Goal: Check status: Check status

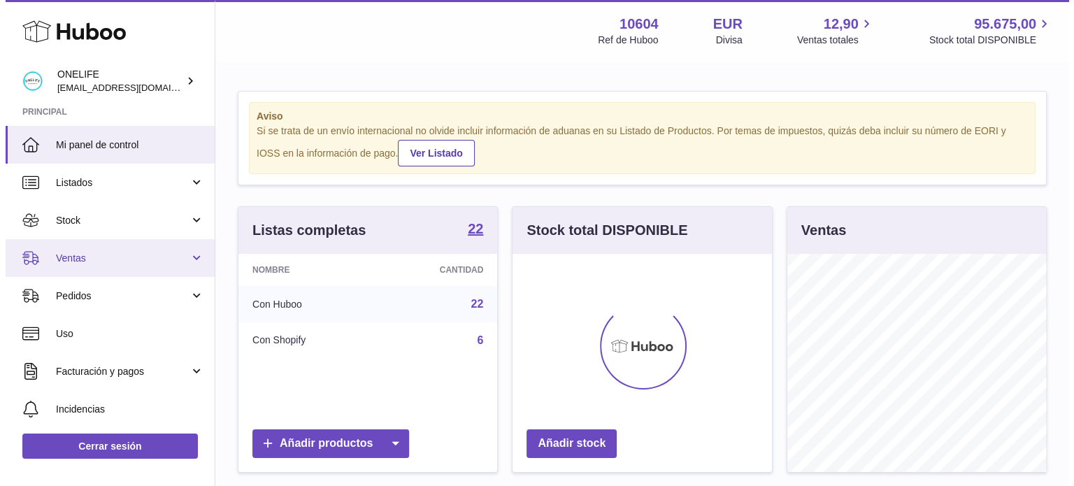
scroll to position [218, 259]
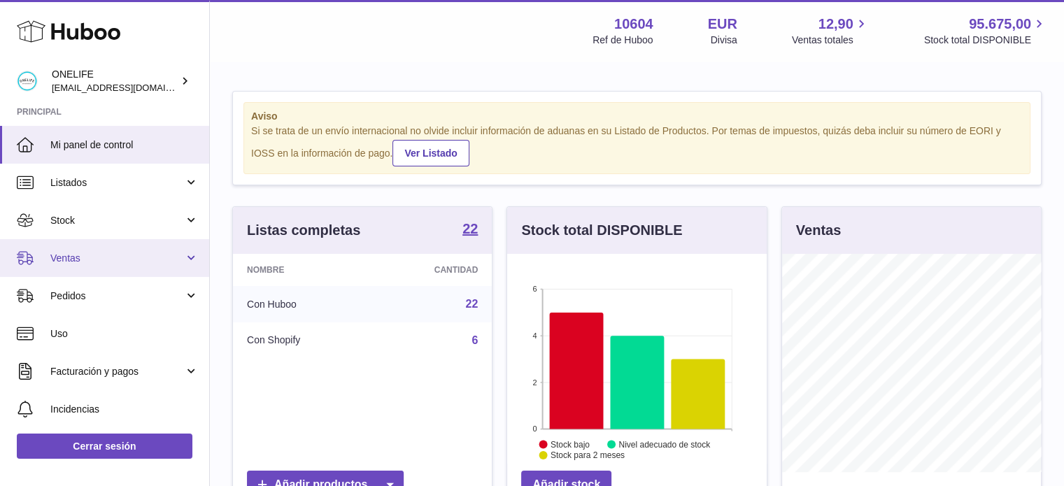
click at [103, 263] on span "Ventas" at bounding box center [117, 258] width 134 height 13
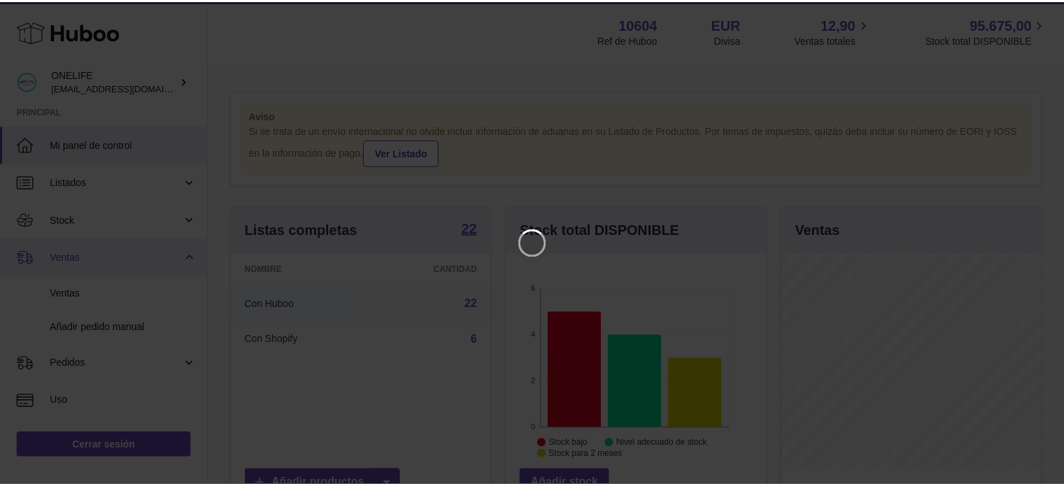
scroll to position [218, 262]
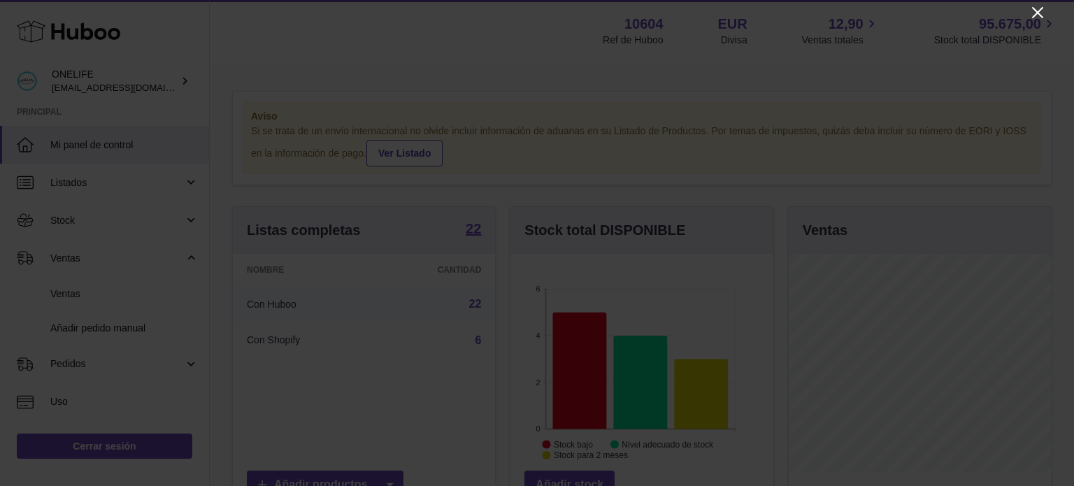
click at [1039, 8] on icon "Close" at bounding box center [1037, 12] width 17 height 17
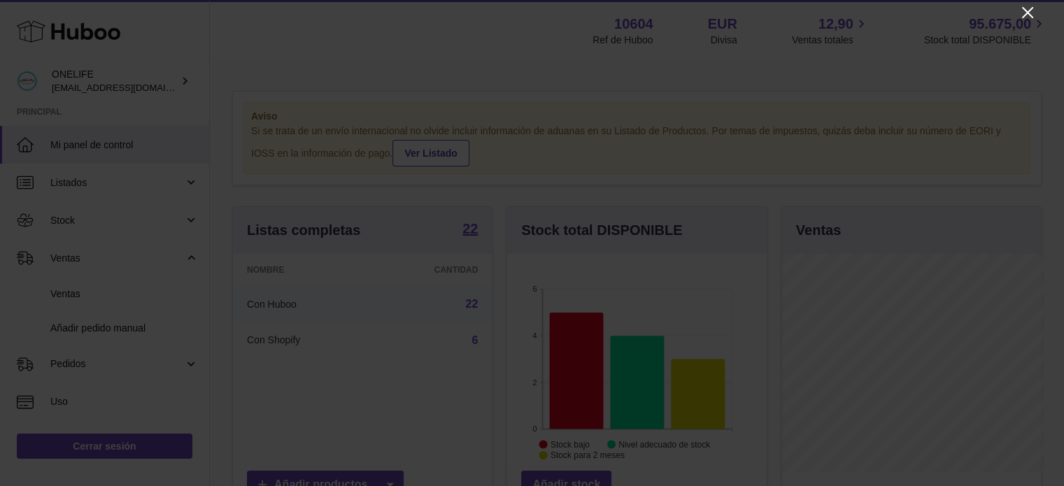
scroll to position [699030, 698989]
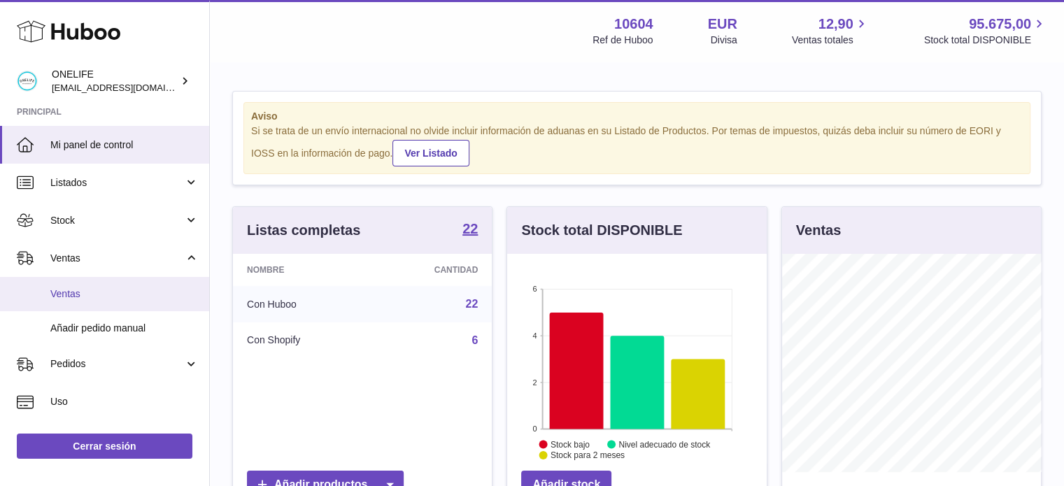
click at [82, 301] on link "Ventas" at bounding box center [104, 294] width 209 height 34
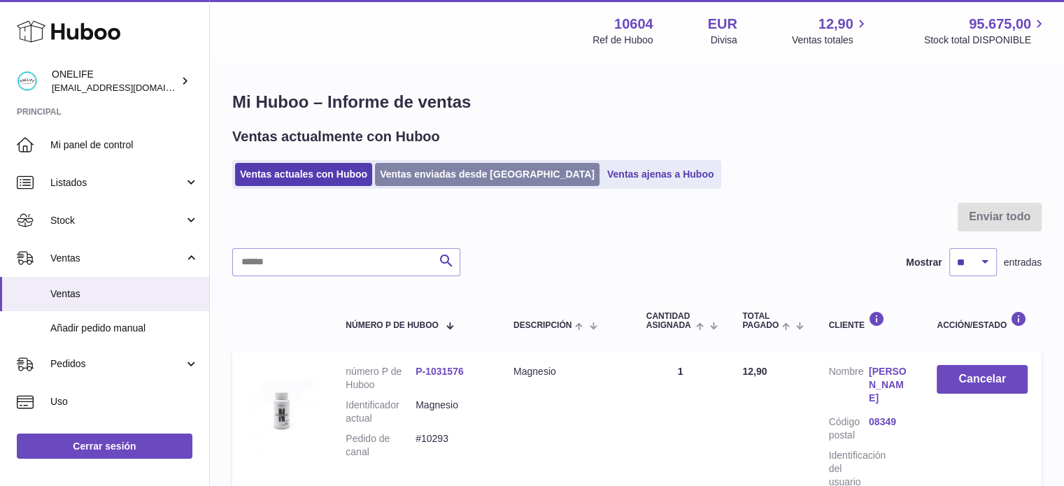
click at [436, 178] on link "Ventas enviadas desde Huboo" at bounding box center [487, 174] width 224 height 23
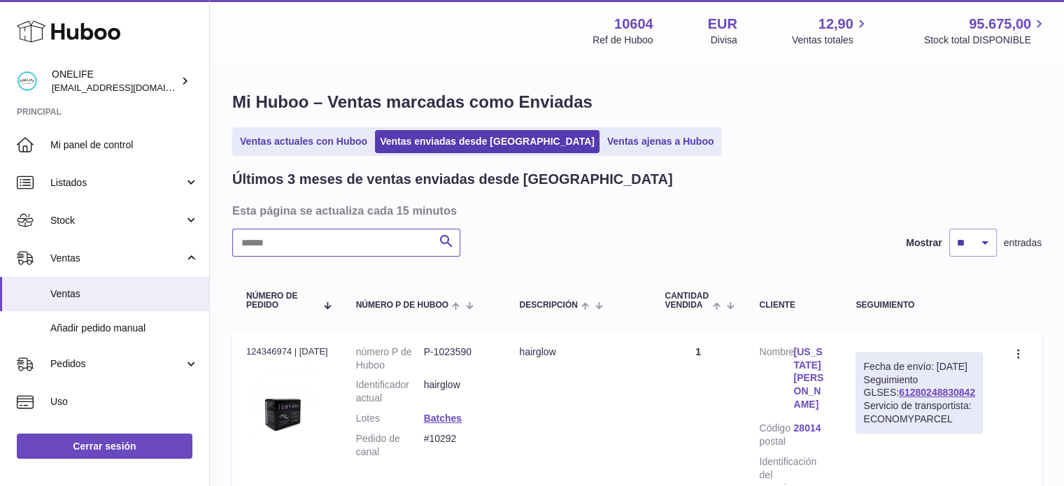
click at [379, 241] on input "text" at bounding box center [346, 243] width 228 height 28
paste input "*****"
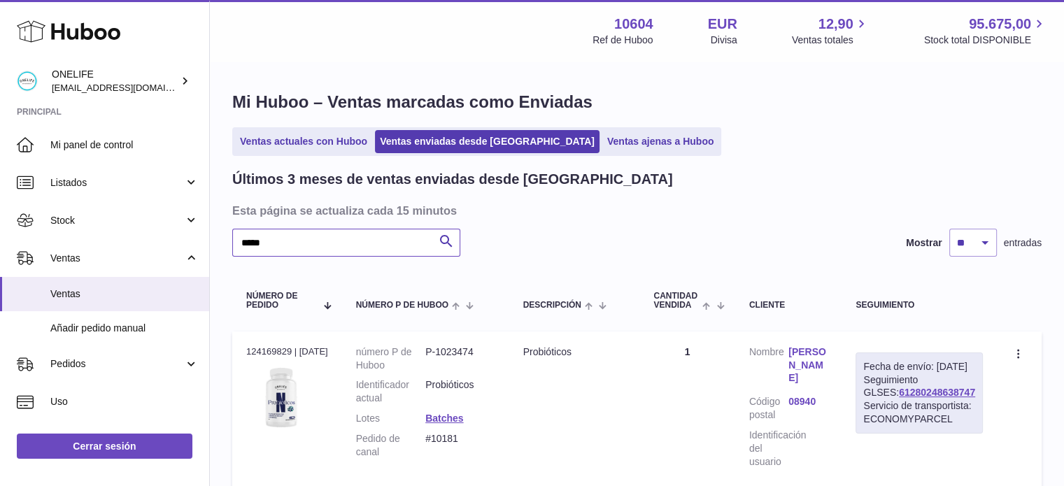
scroll to position [70, 0]
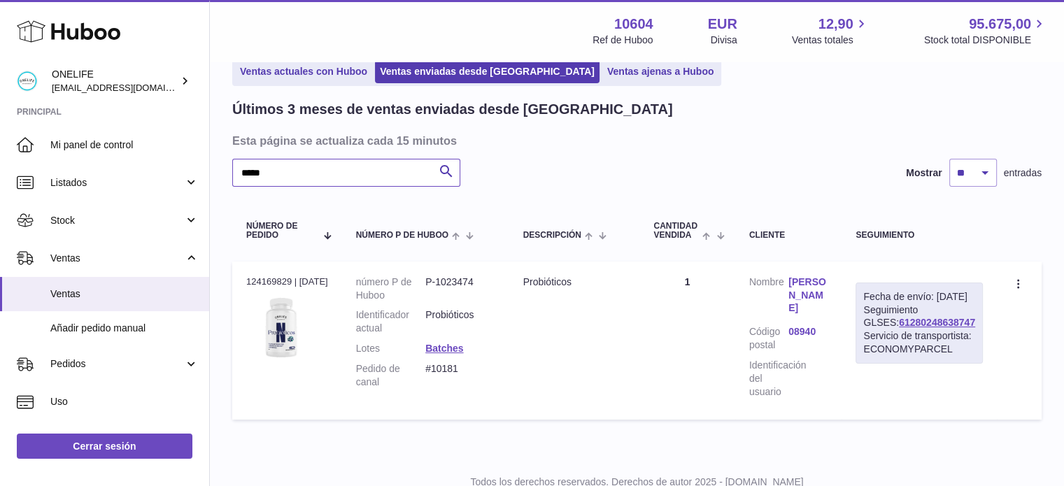
type input "*****"
drag, startPoint x: 975, startPoint y: 343, endPoint x: 889, endPoint y: 348, distance: 86.1
click at [889, 348] on div "Fecha de envío: 8º sep. 2025 Seguimiento GLSES: 61280248638747 Servicio de tran…" at bounding box center [918, 322] width 127 height 81
copy link "61280248638747"
